Goal: Find specific page/section

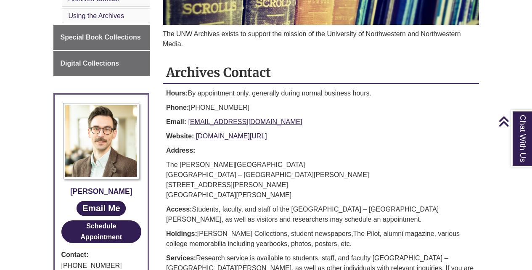
scroll to position [168, 0]
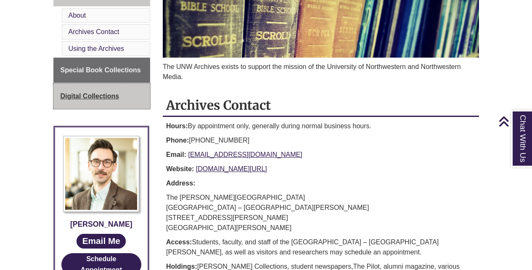
click at [104, 98] on span "Digital Collections" at bounding box center [90, 96] width 59 height 7
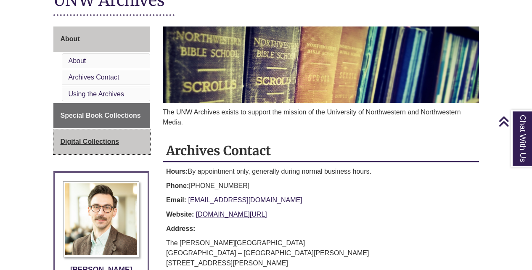
scroll to position [122, 0]
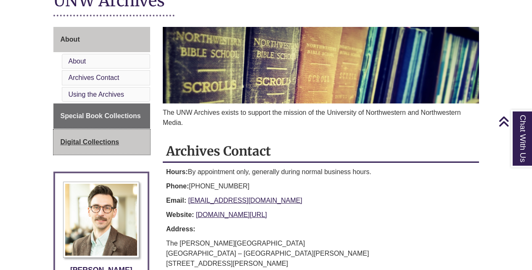
click at [106, 140] on span "Digital Collections" at bounding box center [90, 141] width 59 height 7
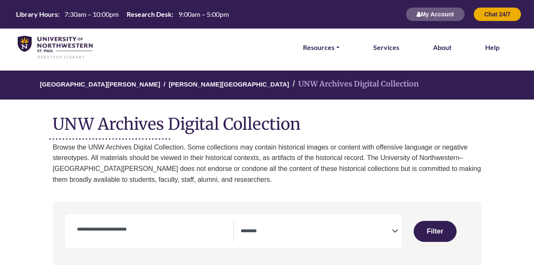
select select "Database Subject Filter"
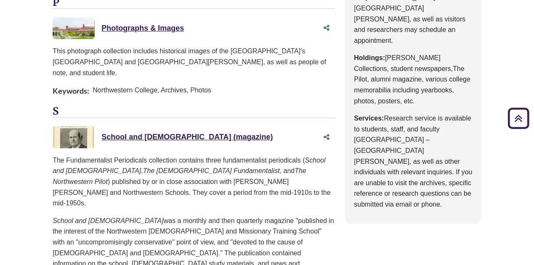
scroll to position [547, 0]
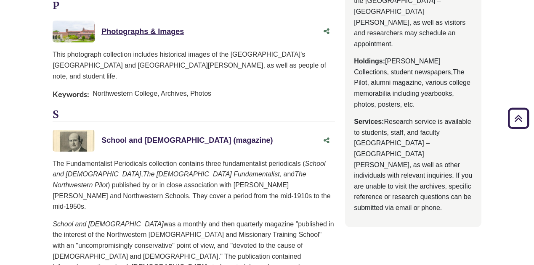
click at [161, 136] on link "School and Church (magazine) This link opens in a new window" at bounding box center [186, 140] width 171 height 8
